Goal: Task Accomplishment & Management: Complete application form

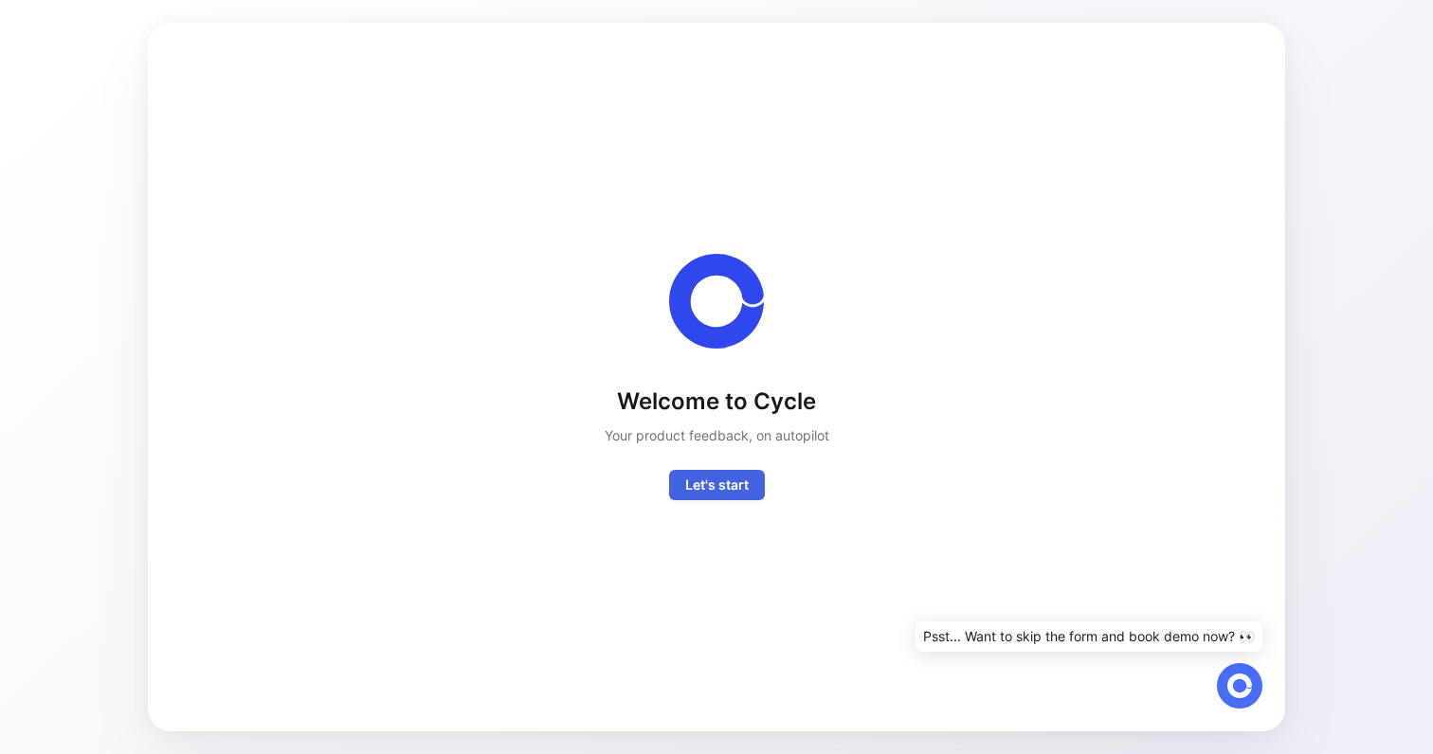
click at [739, 480] on span "Let's start" at bounding box center [716, 485] width 63 height 23
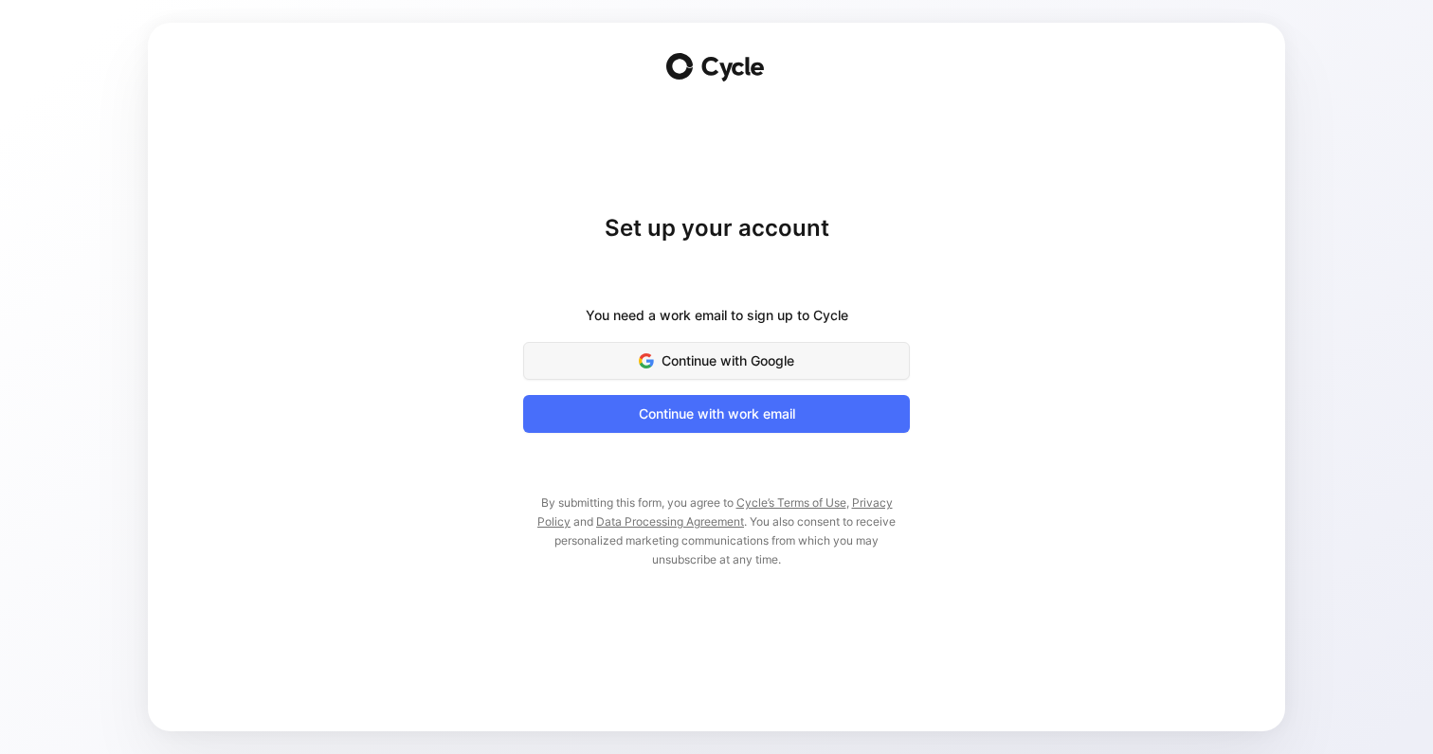
click at [780, 359] on span "Continue with Google" at bounding box center [716, 361] width 339 height 23
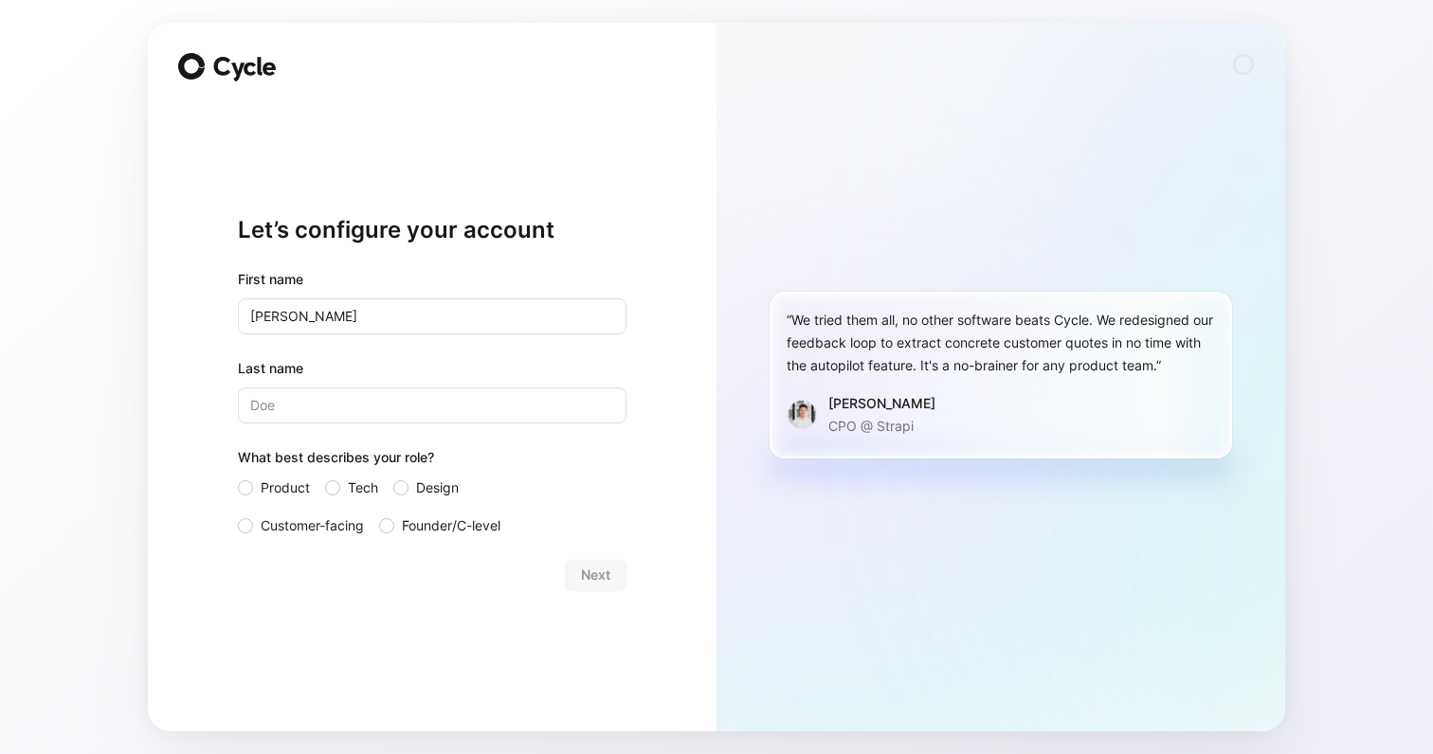
type input "[PERSON_NAME]"
type input "Mourao"
click at [291, 489] on span "Product" at bounding box center [285, 488] width 49 height 23
click at [238, 477] on input "Product" at bounding box center [238, 477] width 0 height 0
click at [341, 485] on label "Tech" at bounding box center [351, 488] width 53 height 23
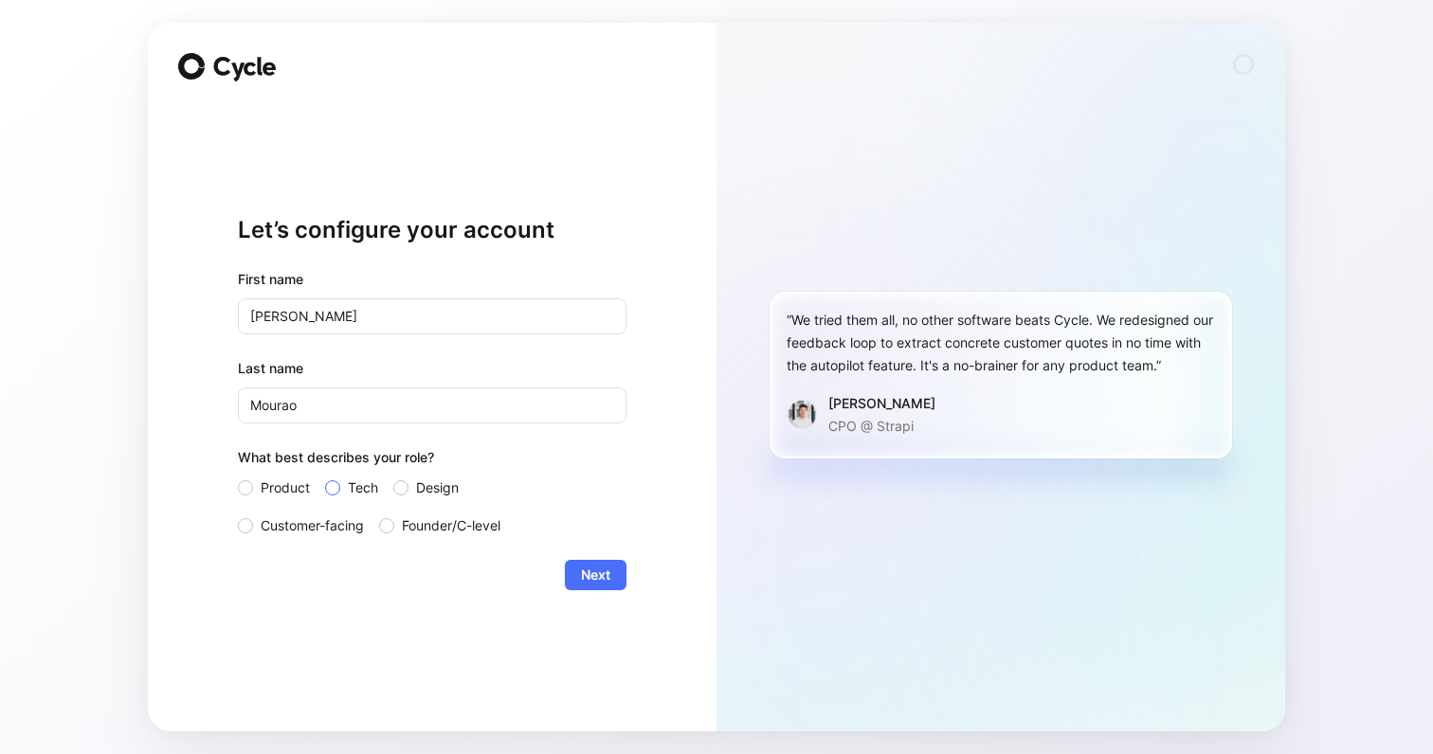
click at [325, 477] on input "Tech" at bounding box center [325, 477] width 0 height 0
click at [296, 483] on span "Product" at bounding box center [285, 488] width 49 height 23
click at [238, 477] on input "Product" at bounding box center [238, 477] width 0 height 0
click at [325, 492] on label "Tech" at bounding box center [351, 488] width 53 height 23
click at [325, 477] on input "Tech" at bounding box center [325, 477] width 0 height 0
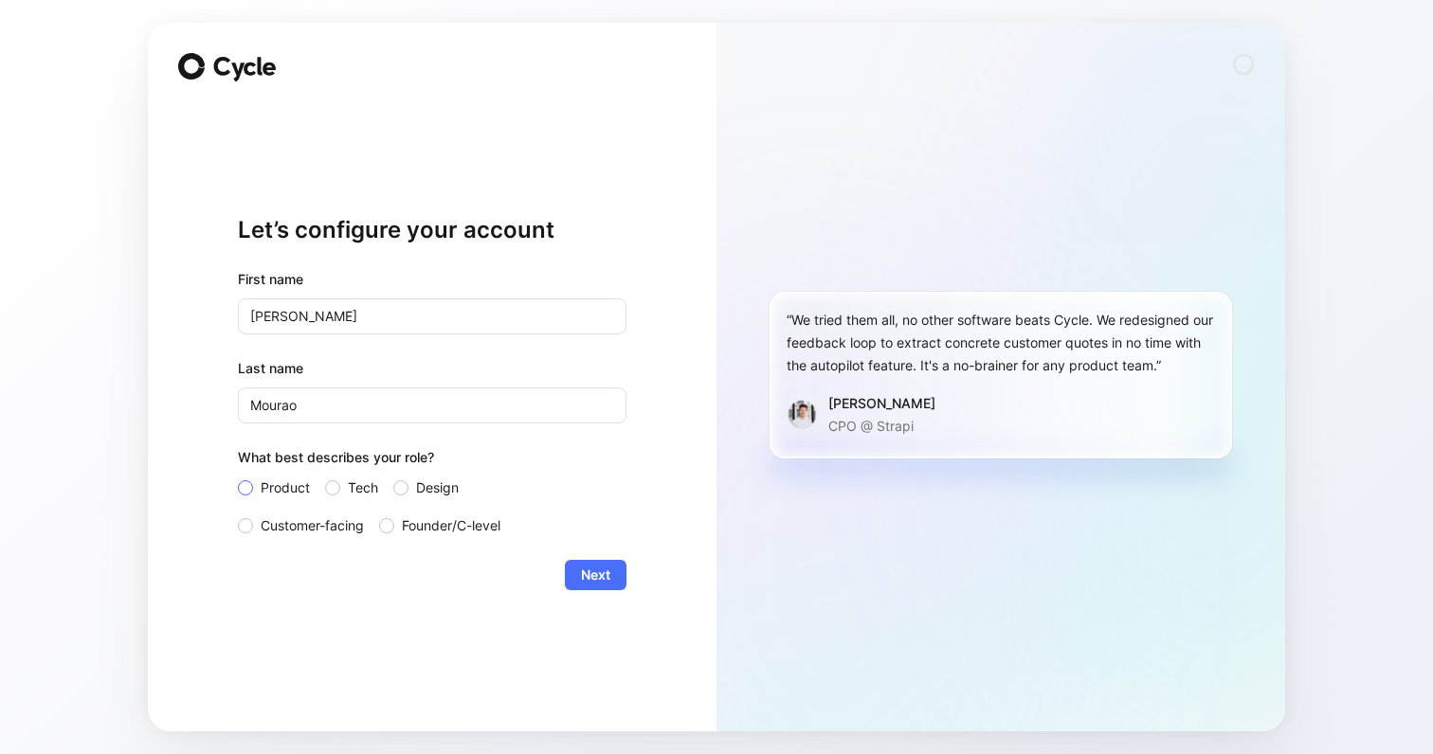
click at [267, 479] on span "Product" at bounding box center [285, 488] width 49 height 23
click at [238, 477] on input "Product" at bounding box center [238, 477] width 0 height 0
click at [593, 582] on span "Next" at bounding box center [595, 575] width 29 height 23
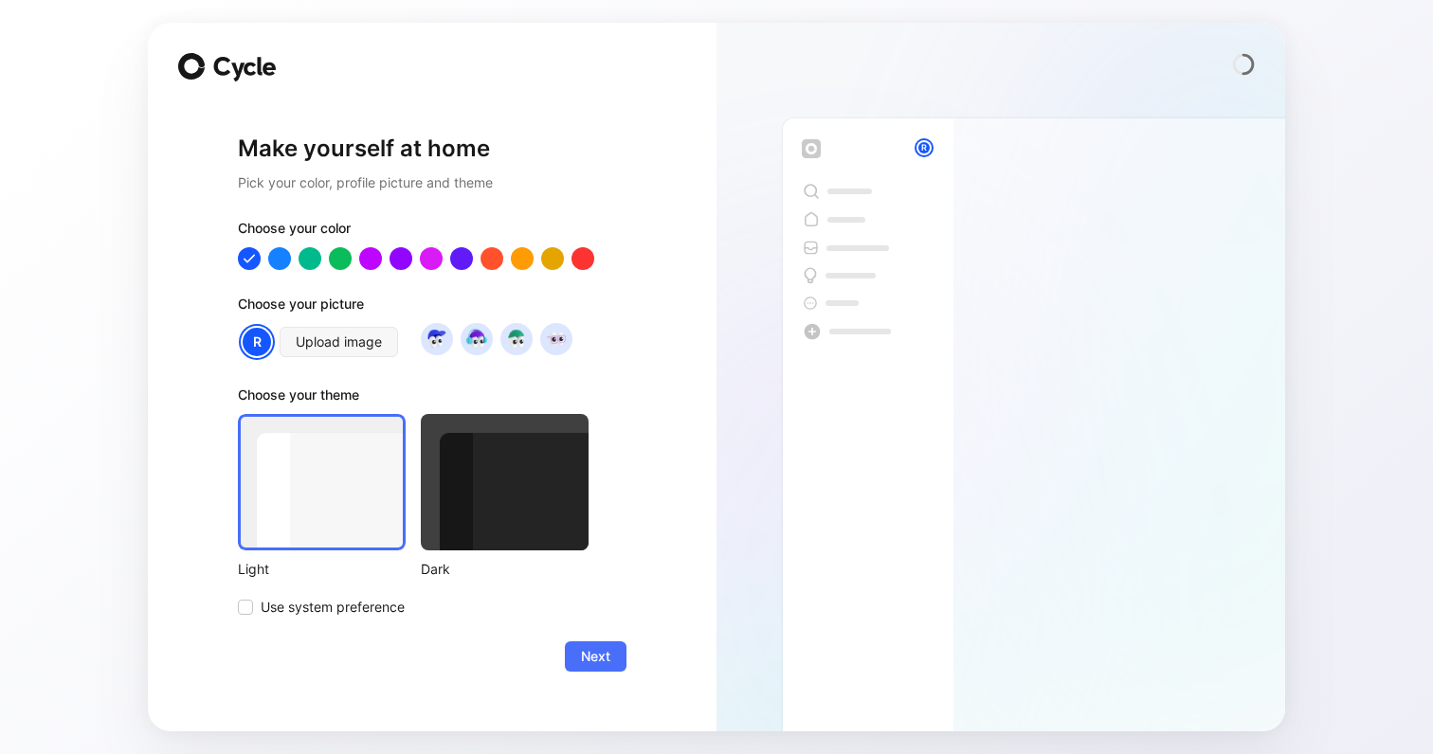
click at [480, 461] on div at bounding box center [505, 482] width 168 height 136
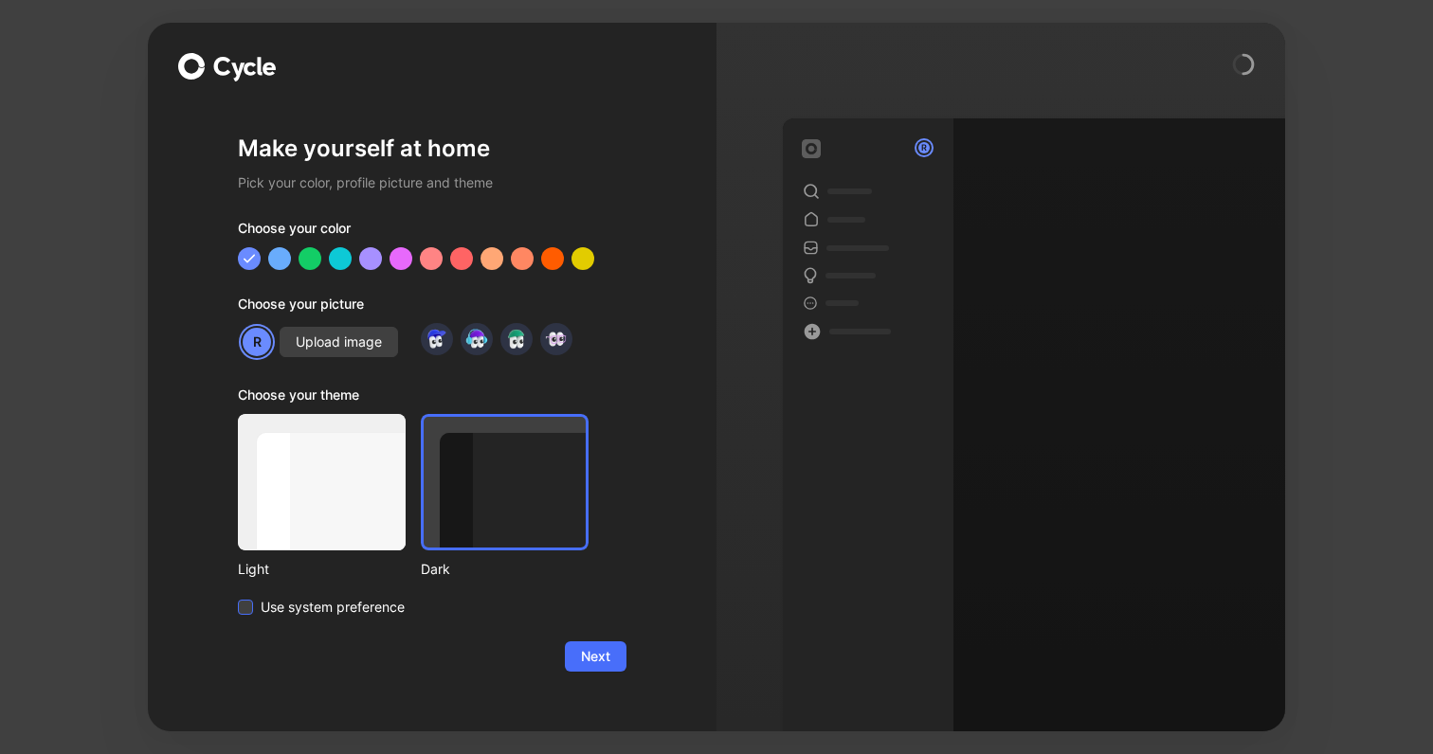
click at [406, 608] on label "Use system preference" at bounding box center [413, 607] width 351 height 23
click at [238, 596] on input "Use system preference" at bounding box center [238, 596] width 0 height 0
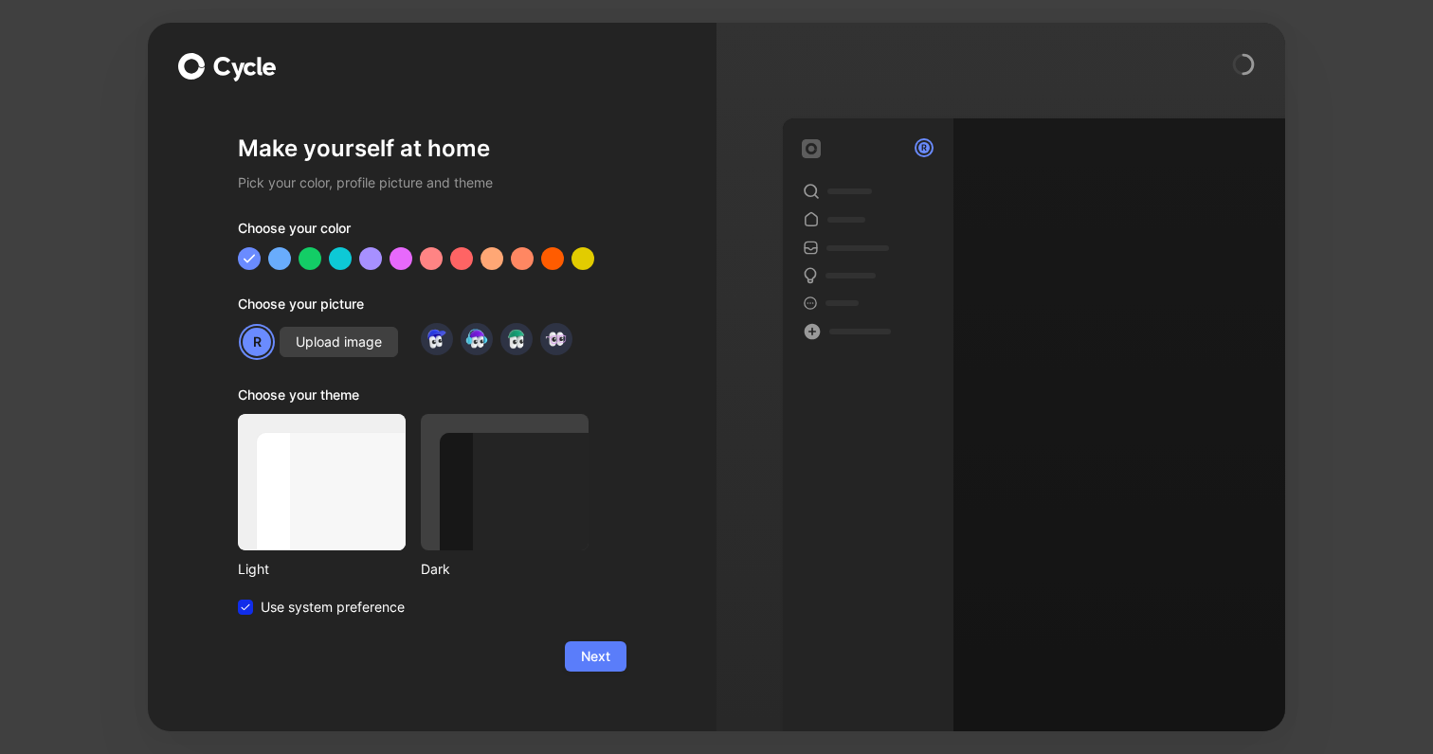
click at [591, 665] on span "Next" at bounding box center [595, 656] width 29 height 23
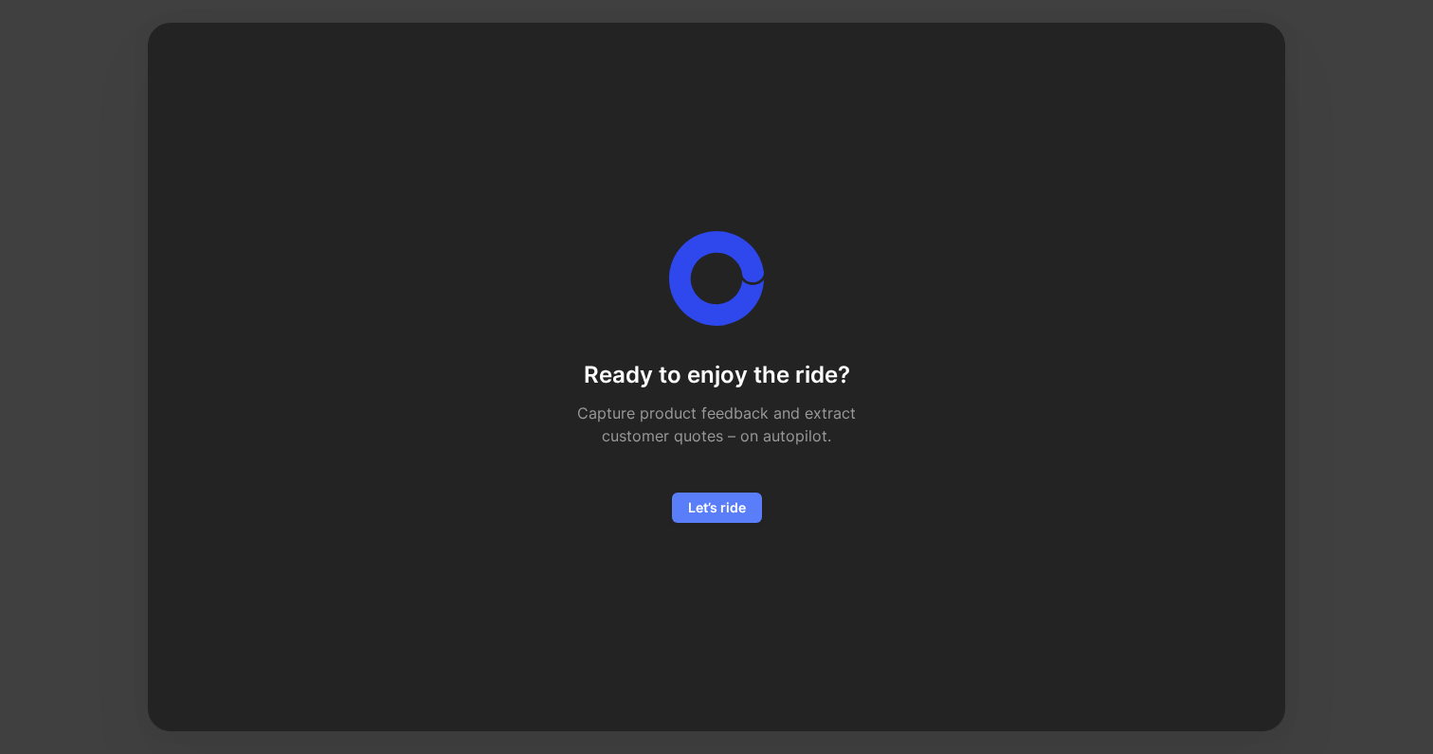
click at [732, 512] on span "Let’s ride" at bounding box center [717, 507] width 58 height 23
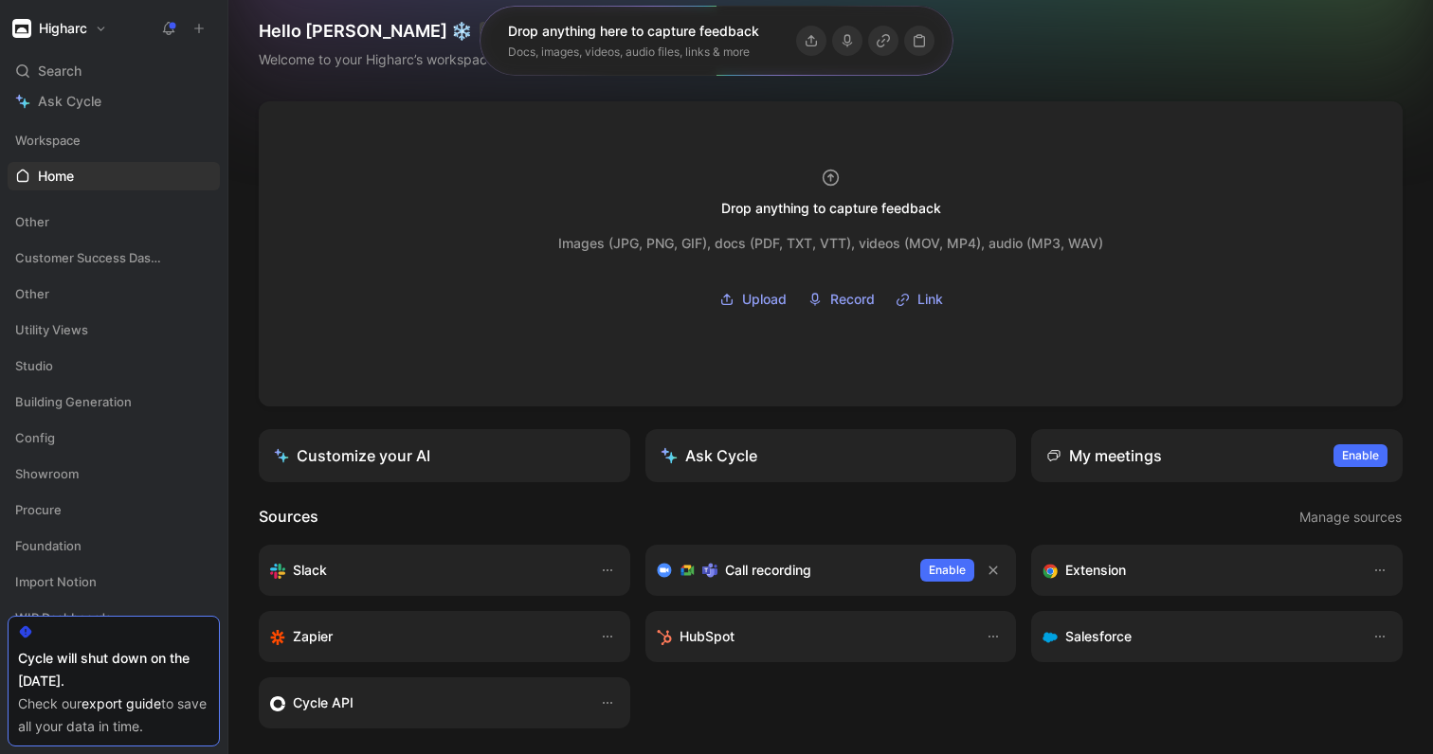
scroll to position [11, 0]
